Goal: Check status: Check status

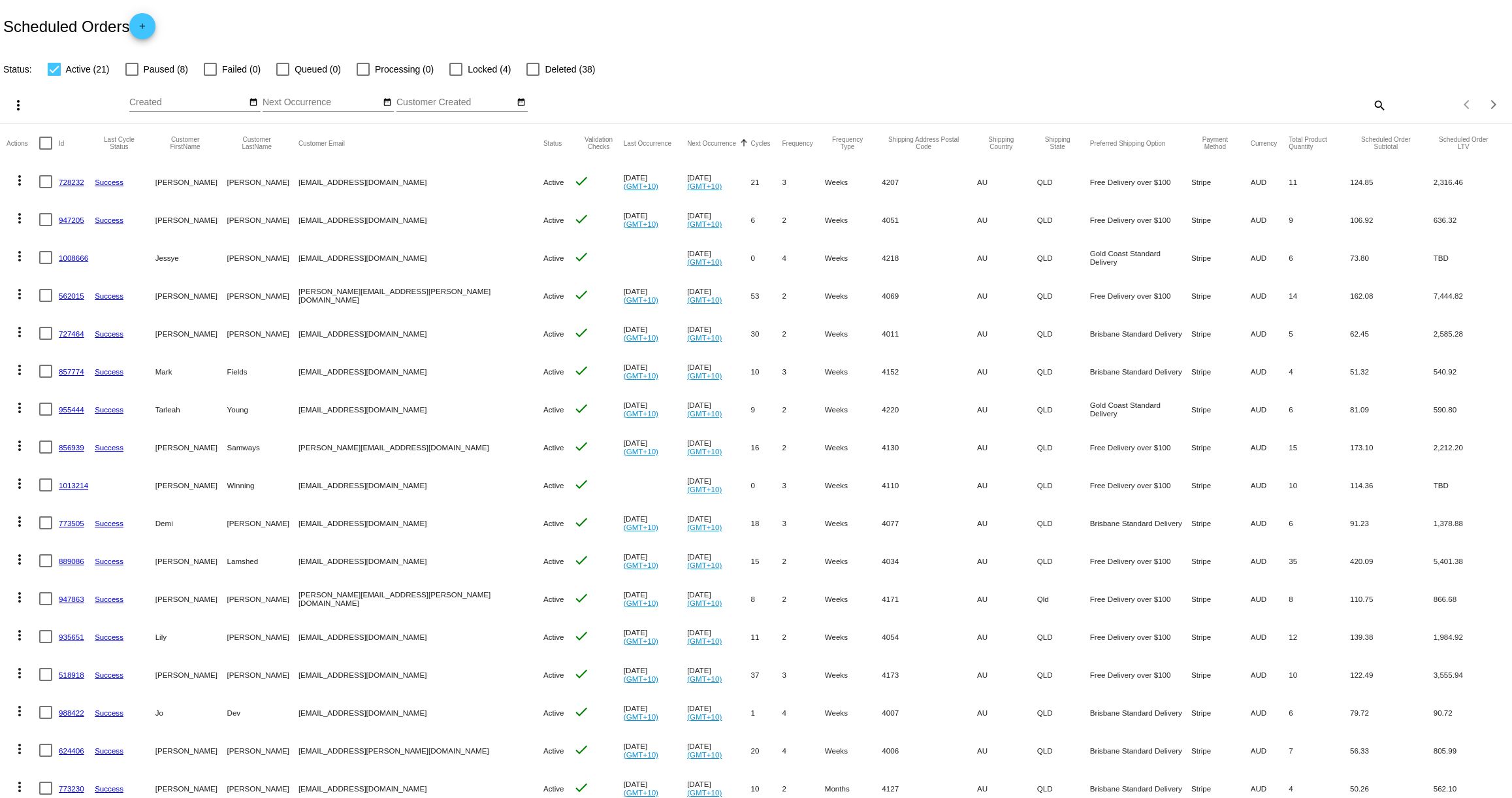
click at [74, 255] on link "1008666" at bounding box center [73, 258] width 30 height 9
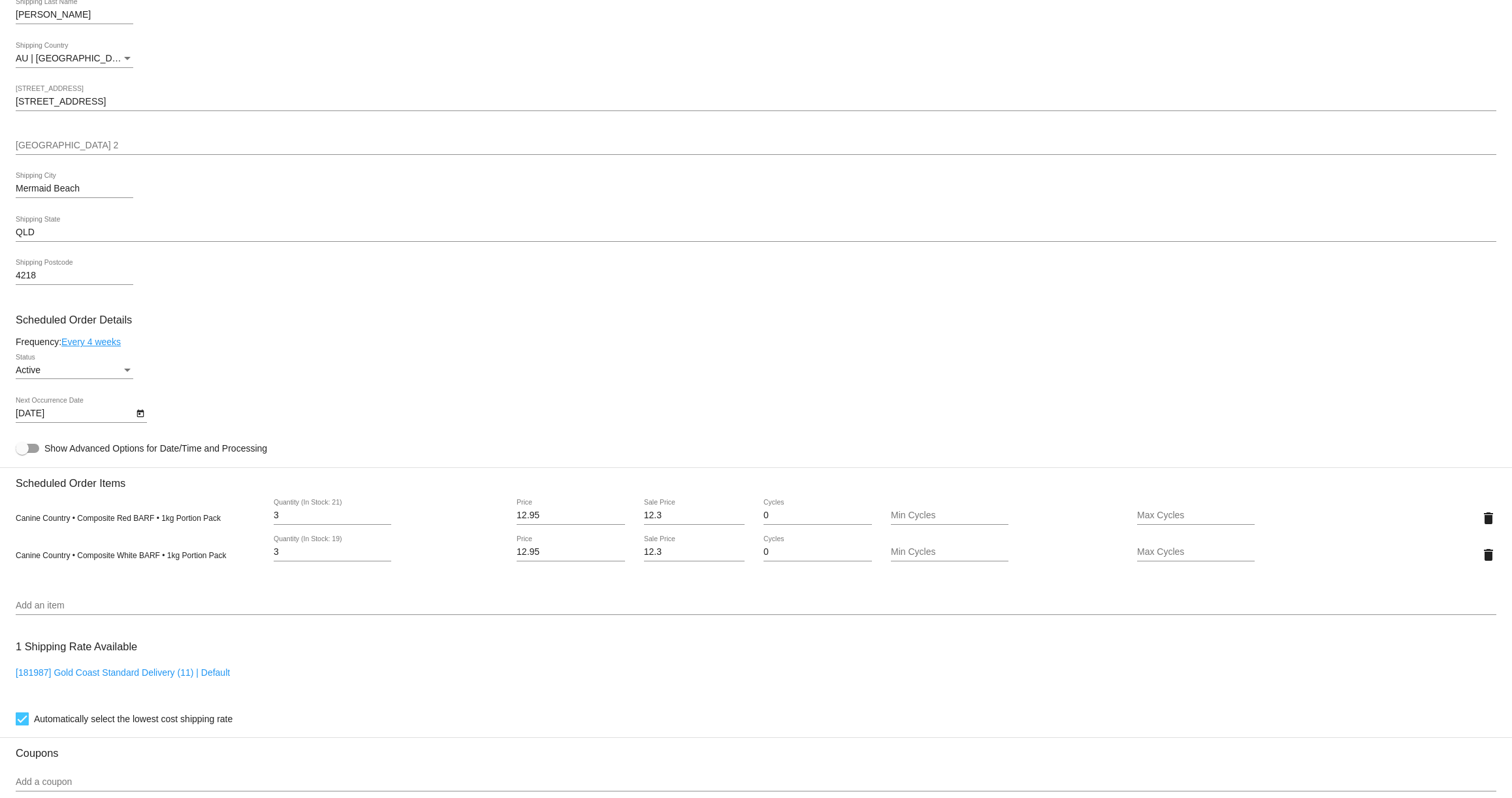
scroll to position [416, 0]
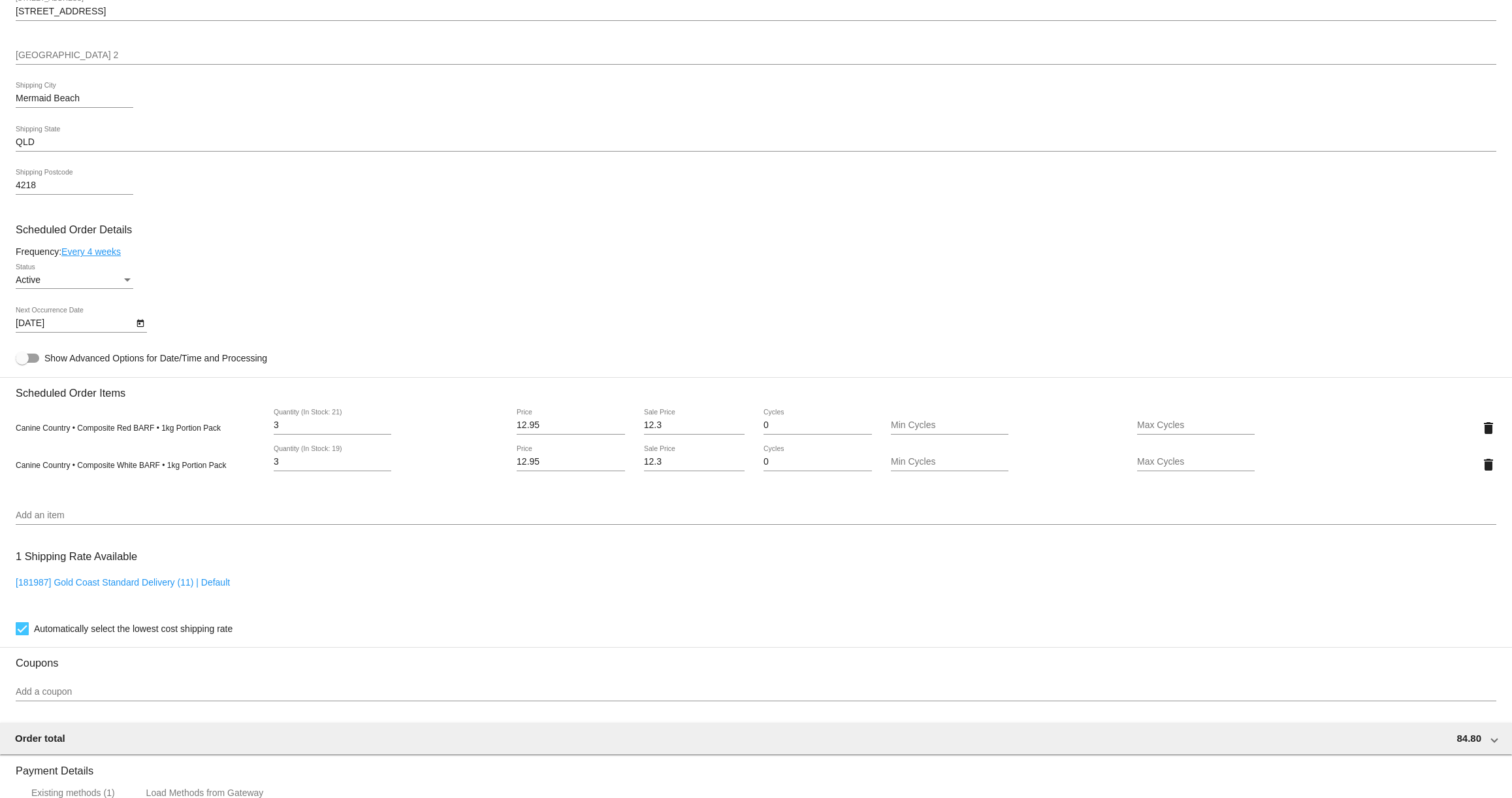
click at [140, 328] on icon "Open calendar" at bounding box center [140, 324] width 9 height 16
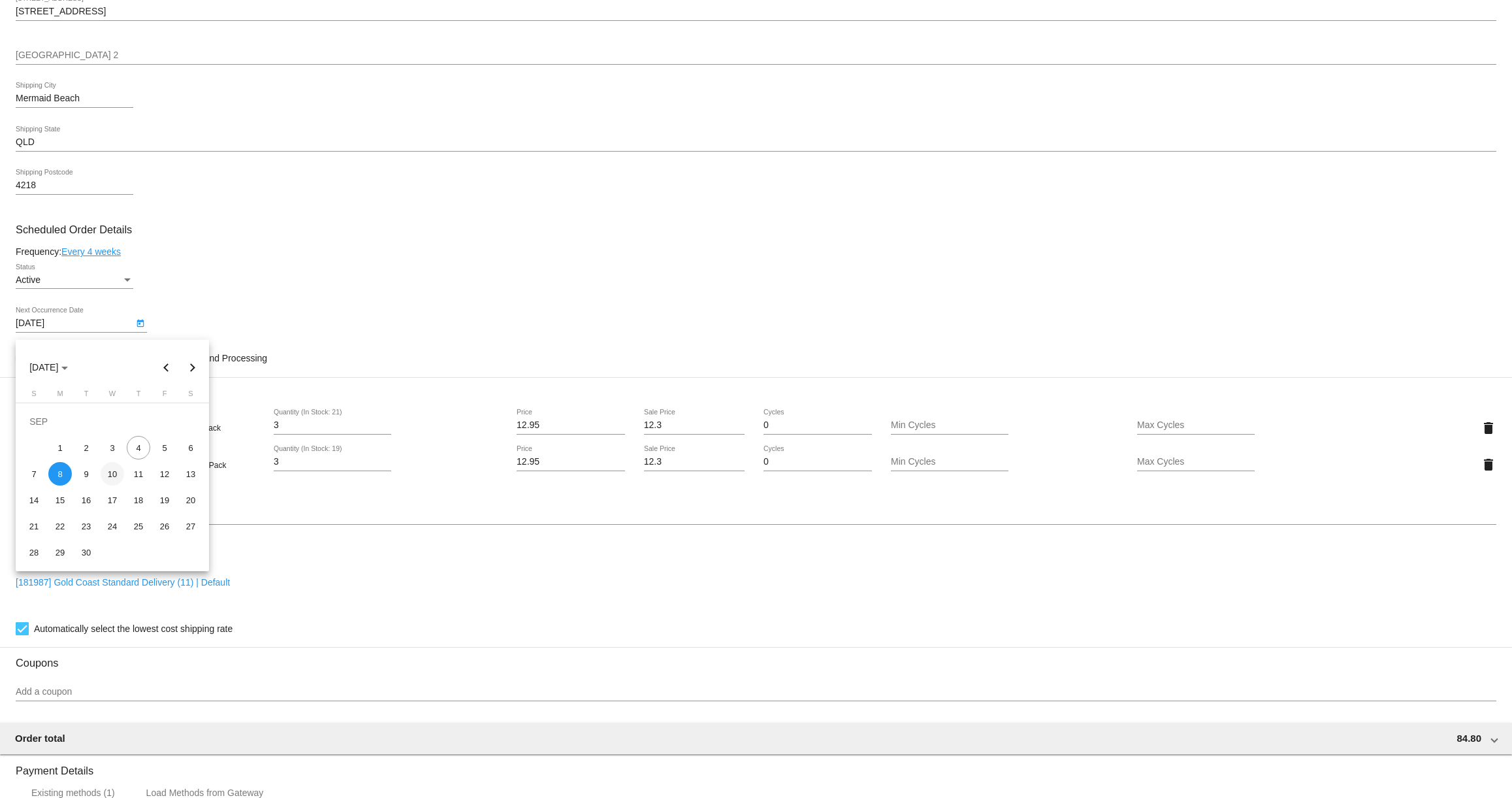
click at [115, 474] on div "10" at bounding box center [112, 474] width 23 height 23
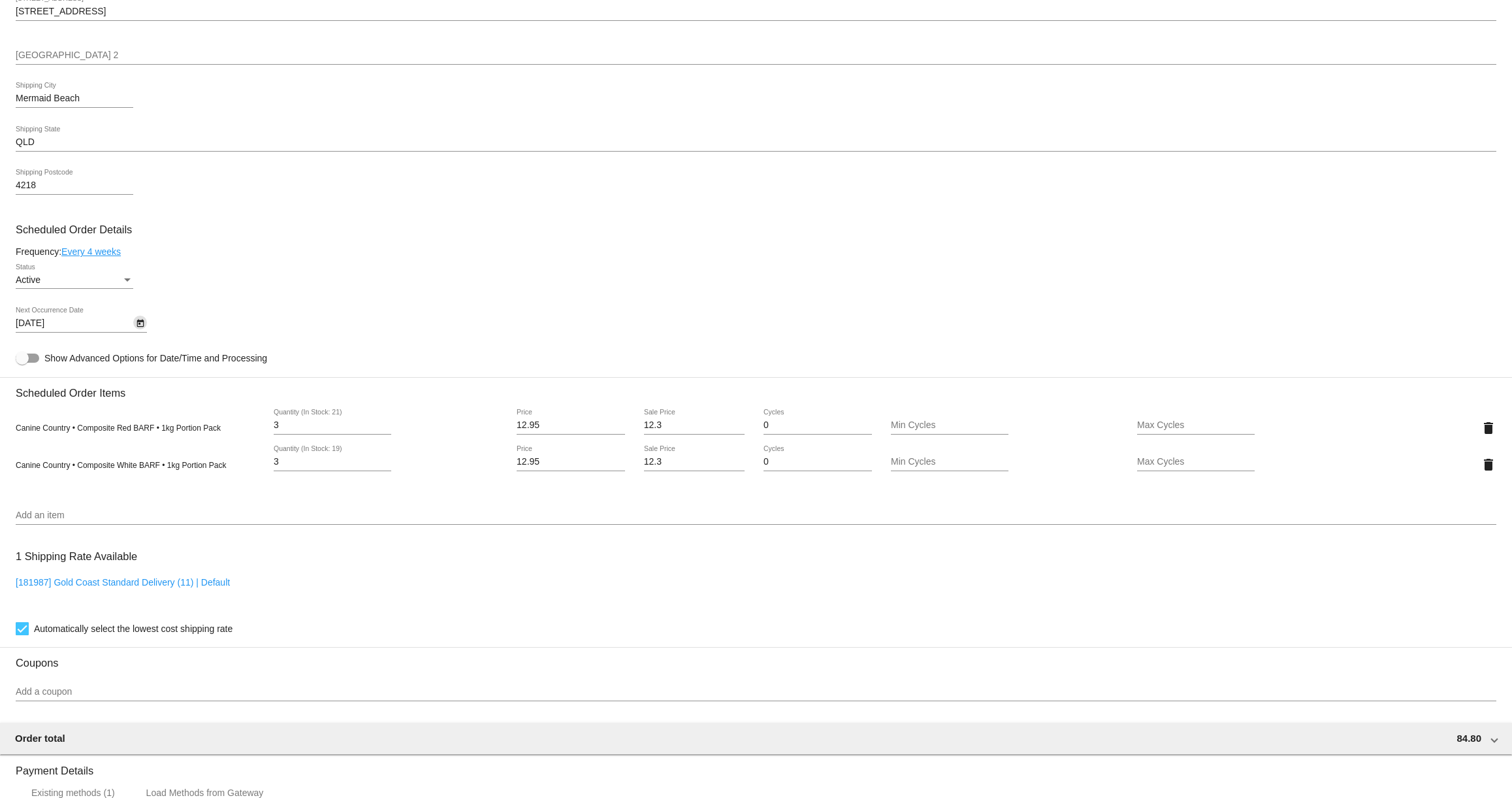
click at [139, 327] on icon "Open calendar" at bounding box center [140, 324] width 9 height 16
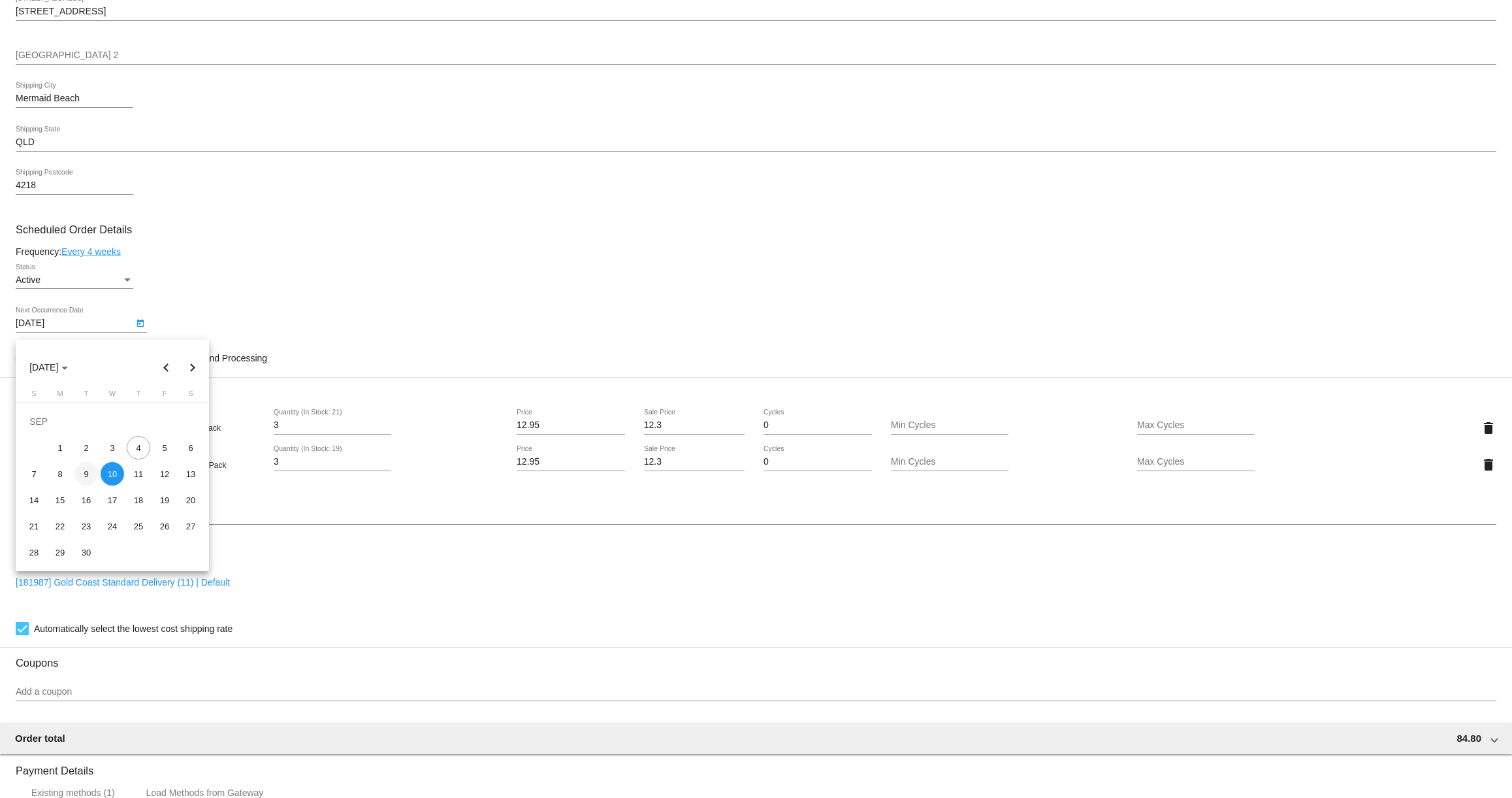
click at [91, 473] on div "9" at bounding box center [86, 474] width 23 height 23
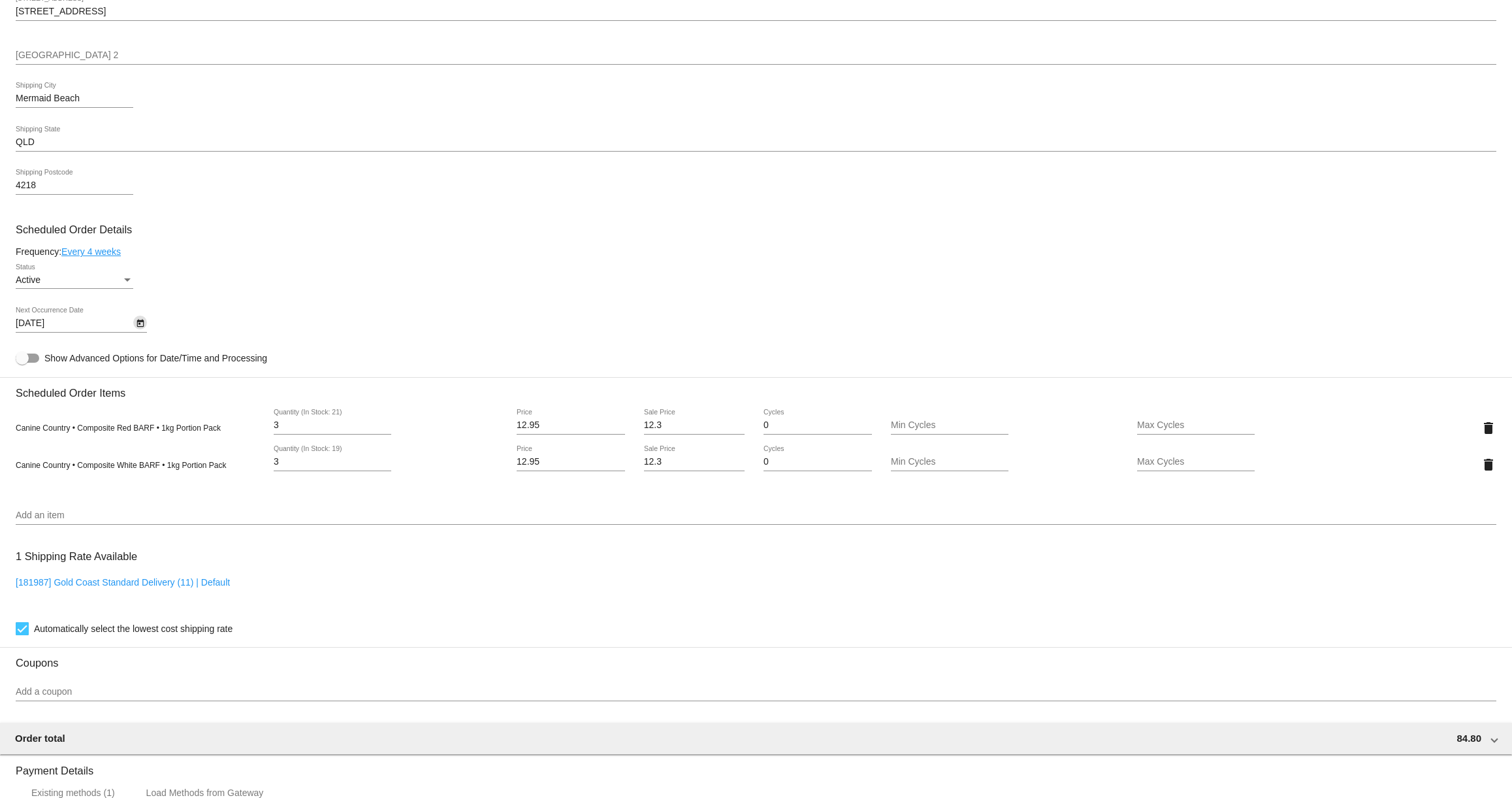
click at [136, 326] on icon "Open calendar" at bounding box center [140, 324] width 9 height 16
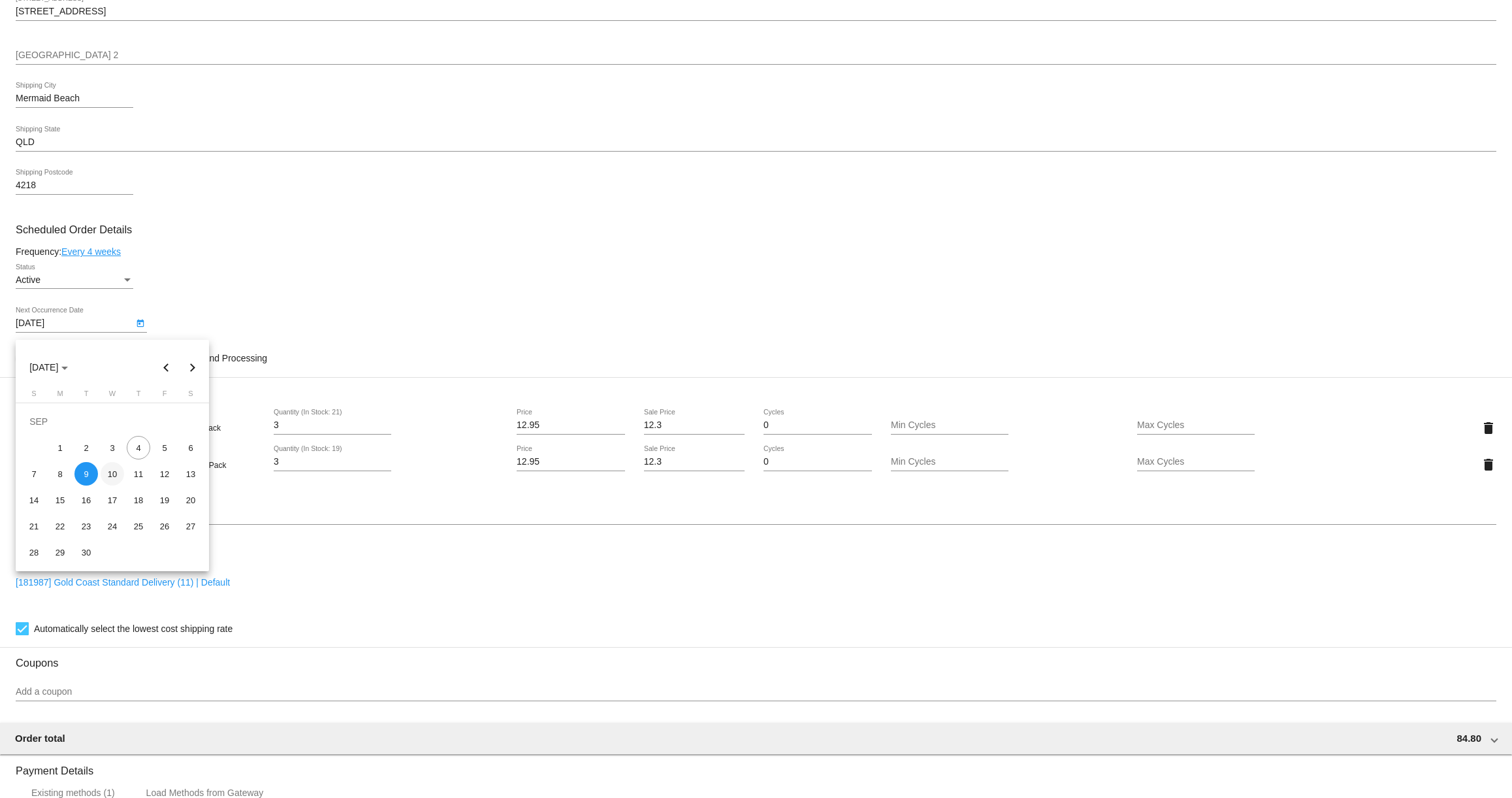
click at [114, 473] on div "10" at bounding box center [112, 474] width 23 height 23
type input "[DATE]"
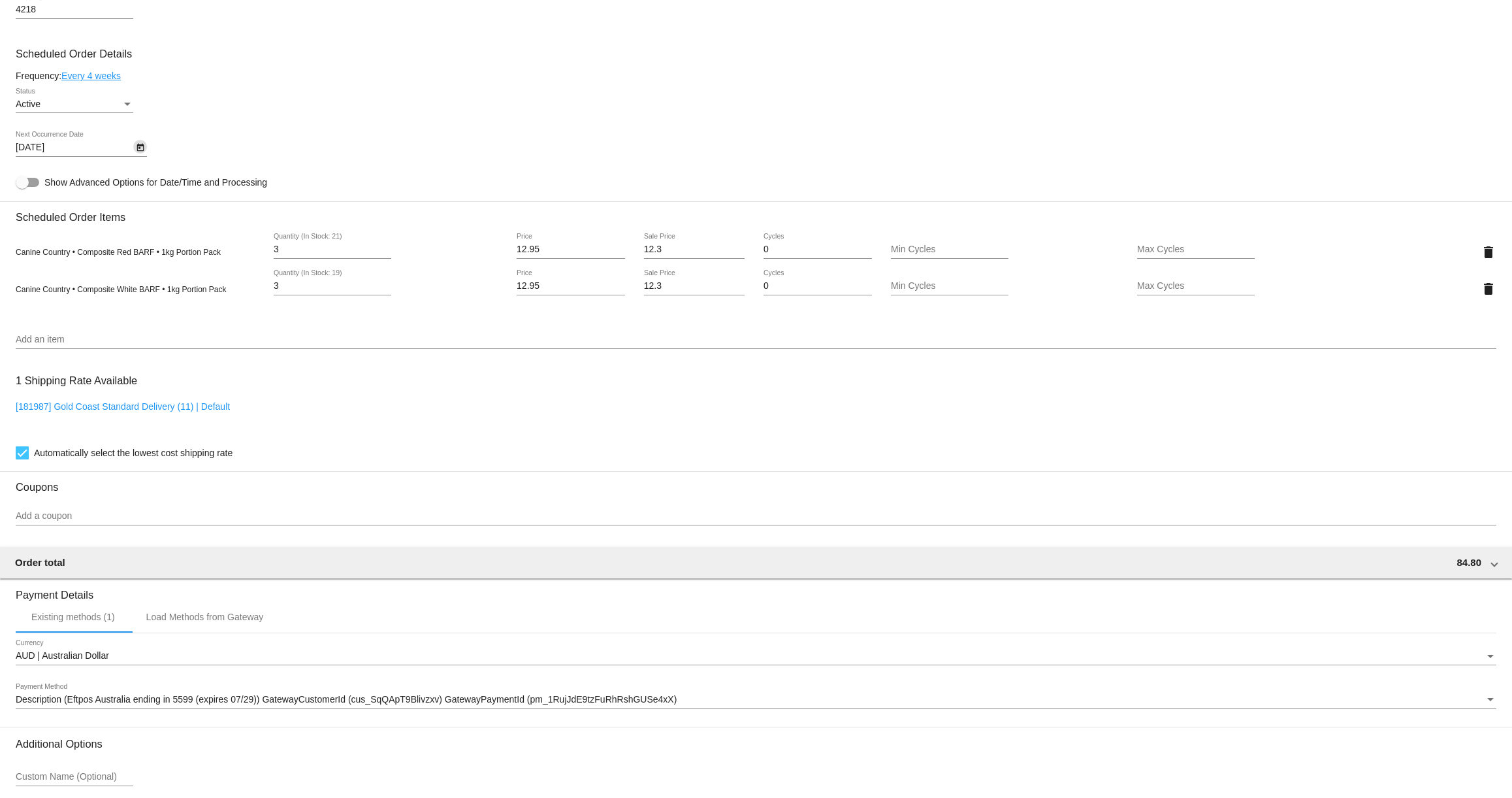
scroll to position [716, 0]
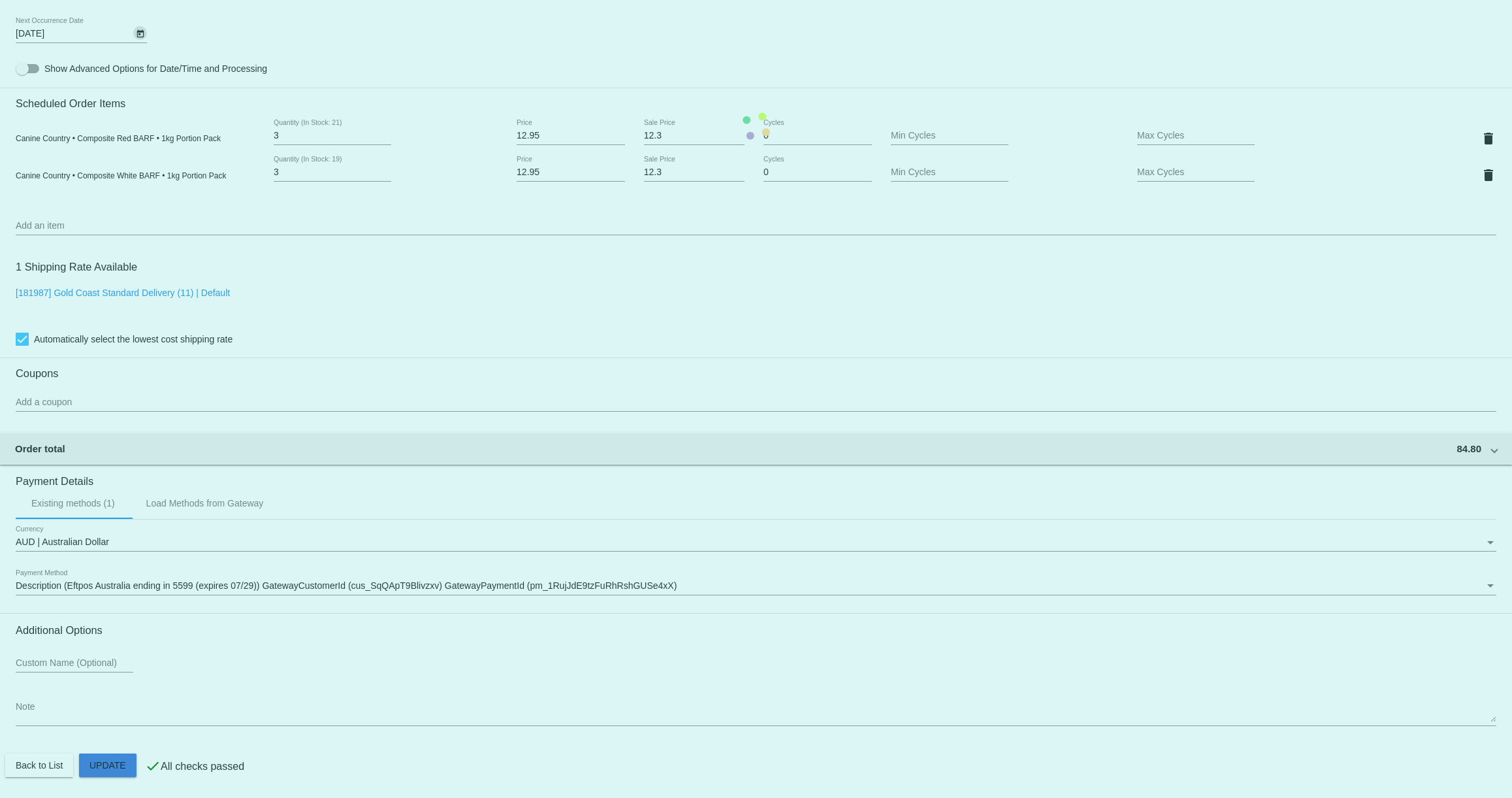
click at [115, 768] on mat-card "Customer 6997908: [PERSON_NAME] [PERSON_NAME][EMAIL_ADDRESS][DOMAIN_NAME] Custo…" at bounding box center [756, 126] width 1512 height 1344
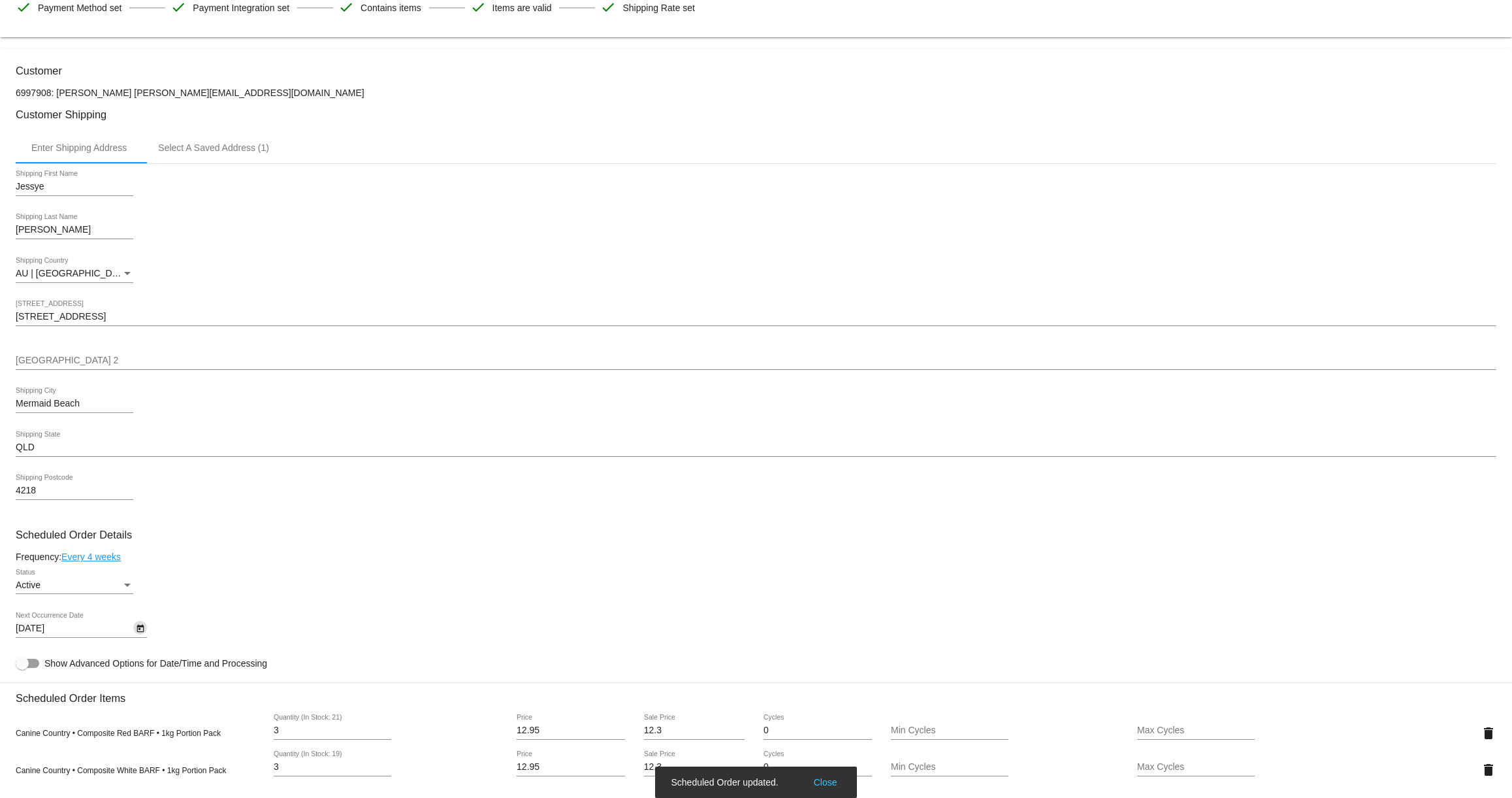
scroll to position [0, 0]
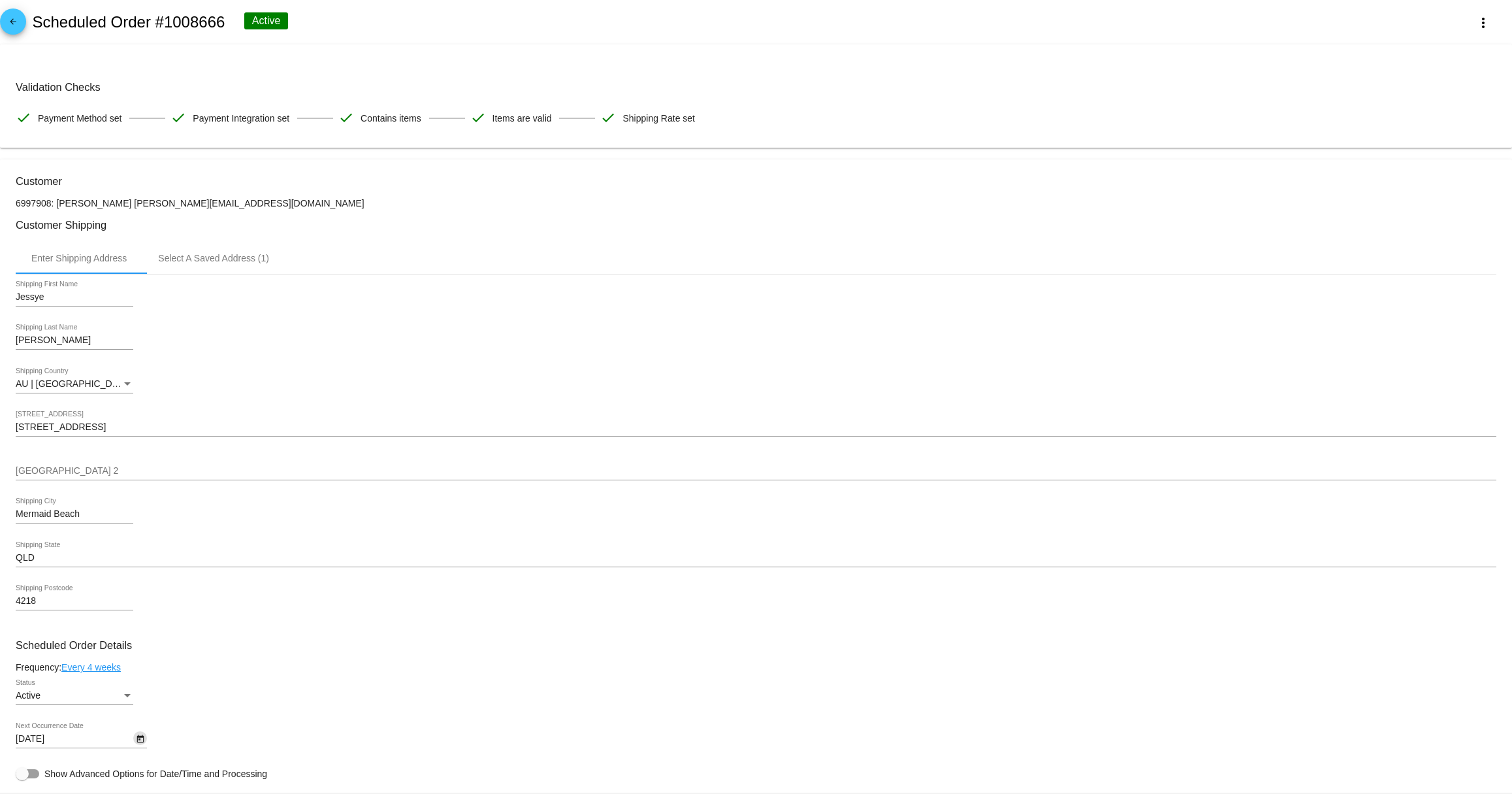
click at [7, 24] on mat-icon "arrow_back" at bounding box center [13, 25] width 16 height 16
